Goal: Information Seeking & Learning: Learn about a topic

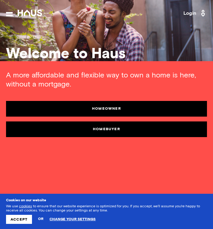
click at [120, 111] on link "Homeowner" at bounding box center [106, 109] width 201 height 16
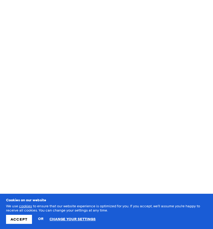
click at [22, 223] on button "Accept" at bounding box center [19, 219] width 26 height 9
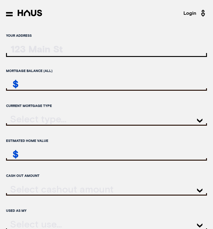
click at [10, 13] on icon at bounding box center [9, 14] width 7 height 4
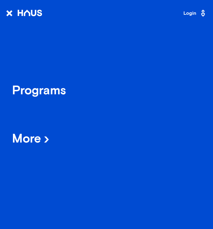
click at [46, 134] on span "More" at bounding box center [30, 140] width 37 height 12
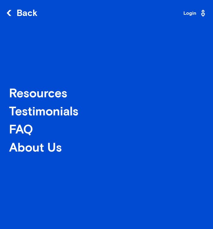
click at [19, 129] on div "FAQ" at bounding box center [39, 130] width 60 height 11
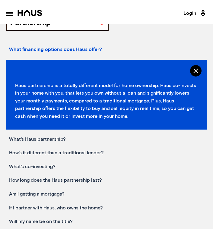
scroll to position [42, 0]
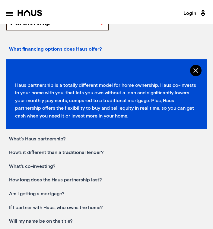
click at [30, 140] on div "What's Haus partnership?" at bounding box center [106, 139] width 201 height 14
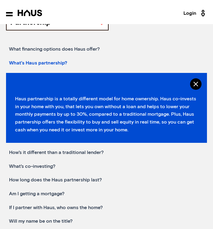
click at [51, 64] on div "What's Haus partnership?" at bounding box center [106, 63] width 201 height 14
click at [65, 152] on div "How's it different than a traditional lender?" at bounding box center [106, 153] width 201 height 14
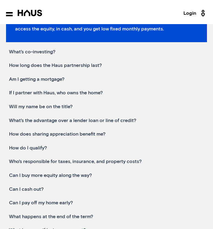
scroll to position [142, 0]
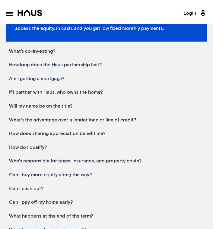
click at [57, 107] on div "Will my name be on the title?" at bounding box center [106, 106] width 201 height 14
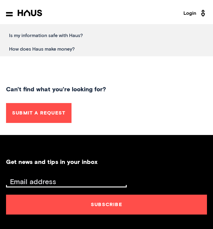
scroll to position [361, 0]
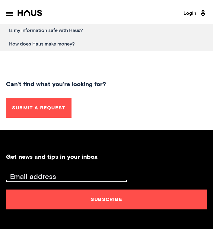
click at [8, 12] on icon at bounding box center [9, 14] width 7 height 4
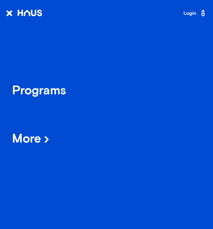
click at [36, 135] on span "More" at bounding box center [30, 140] width 37 height 12
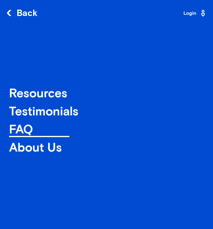
click at [40, 99] on div "Resources" at bounding box center [39, 94] width 60 height 11
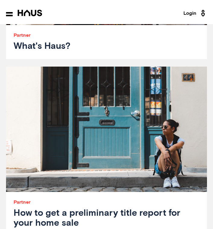
scroll to position [1193, 0]
